Goal: Transaction & Acquisition: Purchase product/service

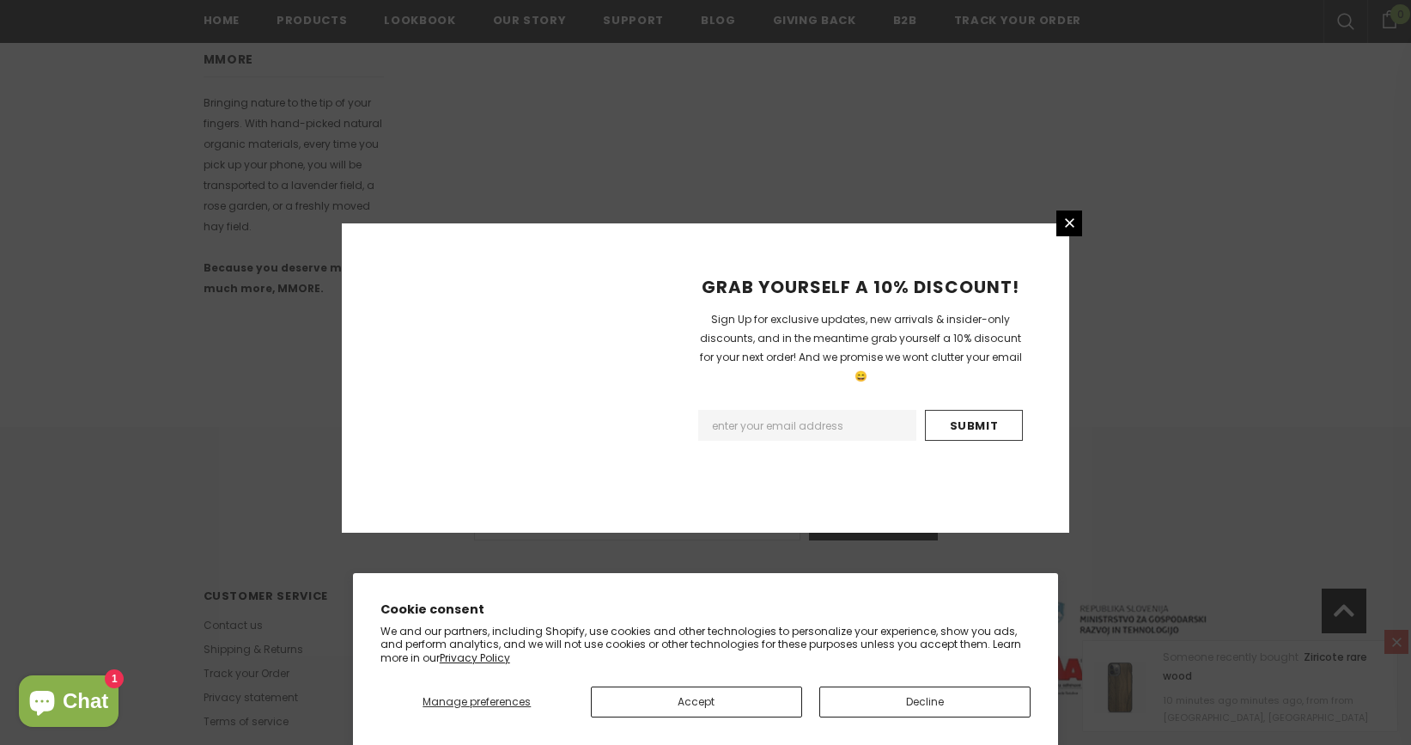
scroll to position [1015, 0]
